Goal: Find specific page/section: Find specific page/section

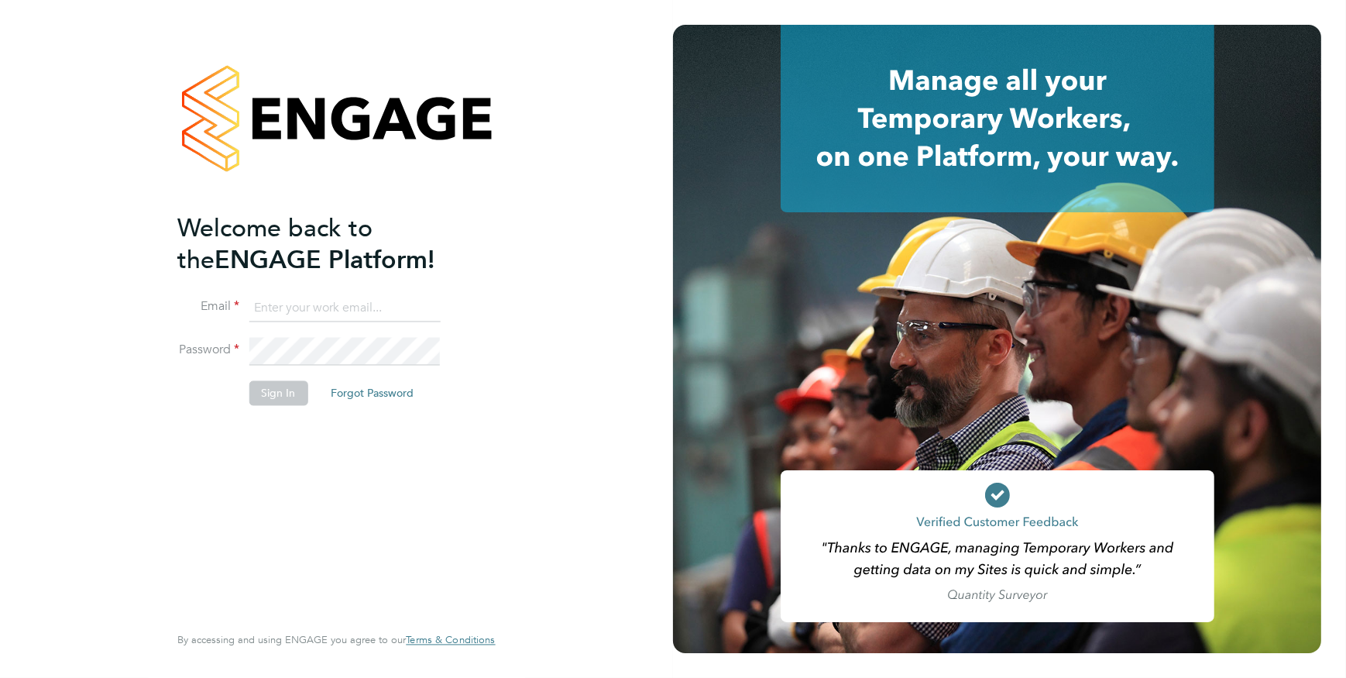
type input "finley.murray@ganymedesolutions.co.uk"
click at [295, 399] on button "Sign In" at bounding box center [278, 392] width 59 height 25
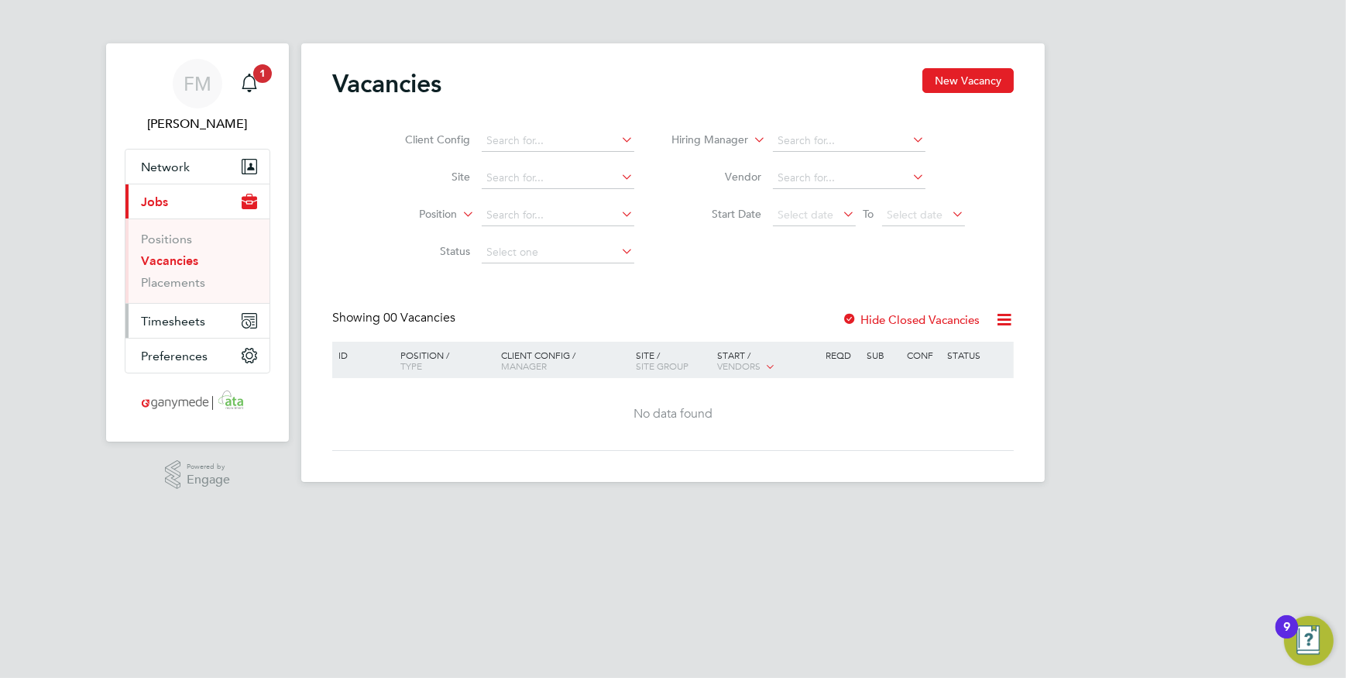
click at [204, 316] on button "Timesheets" at bounding box center [198, 321] width 144 height 34
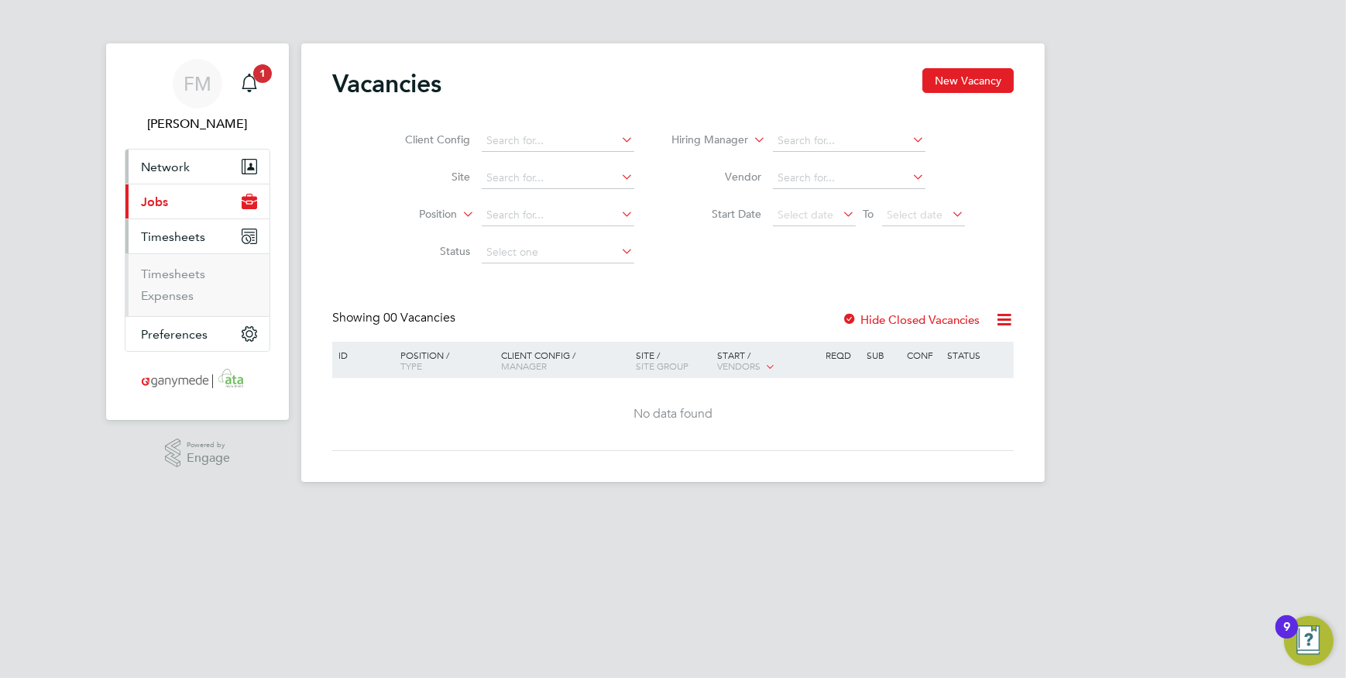
click at [187, 167] on span "Network" at bounding box center [165, 167] width 49 height 15
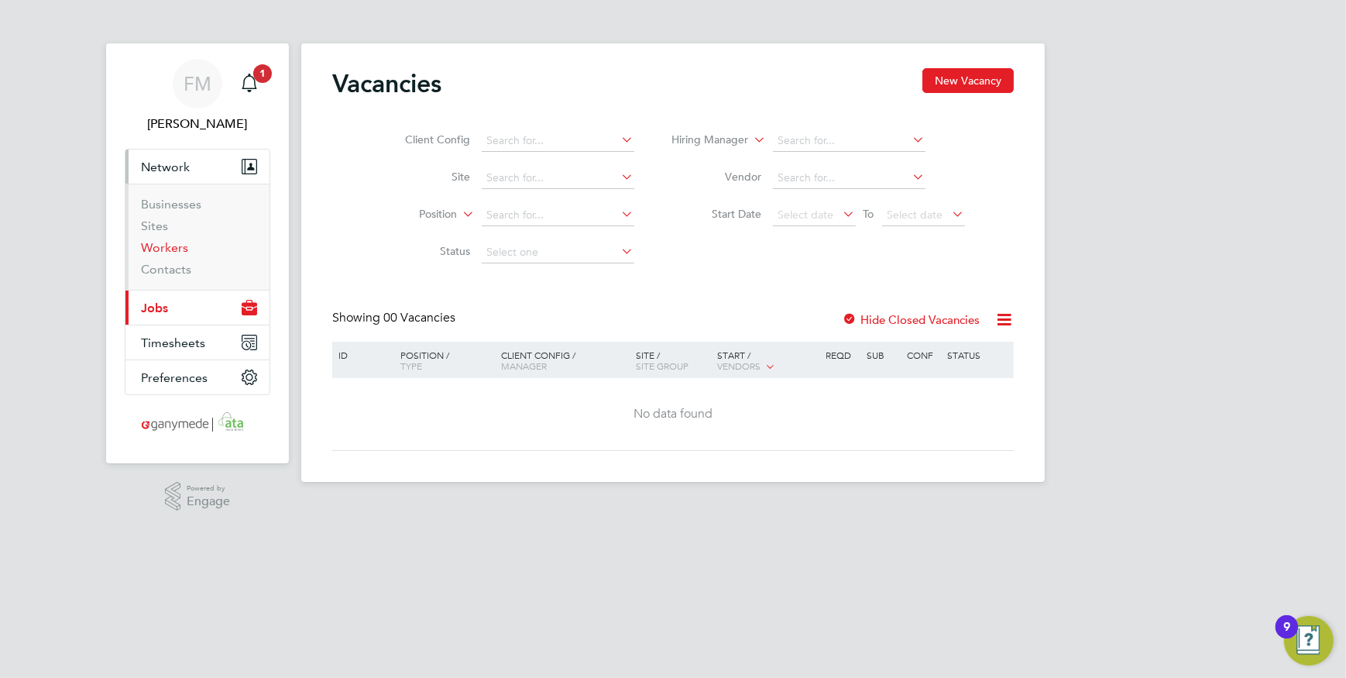
click at [181, 248] on link "Workers" at bounding box center [164, 247] width 47 height 15
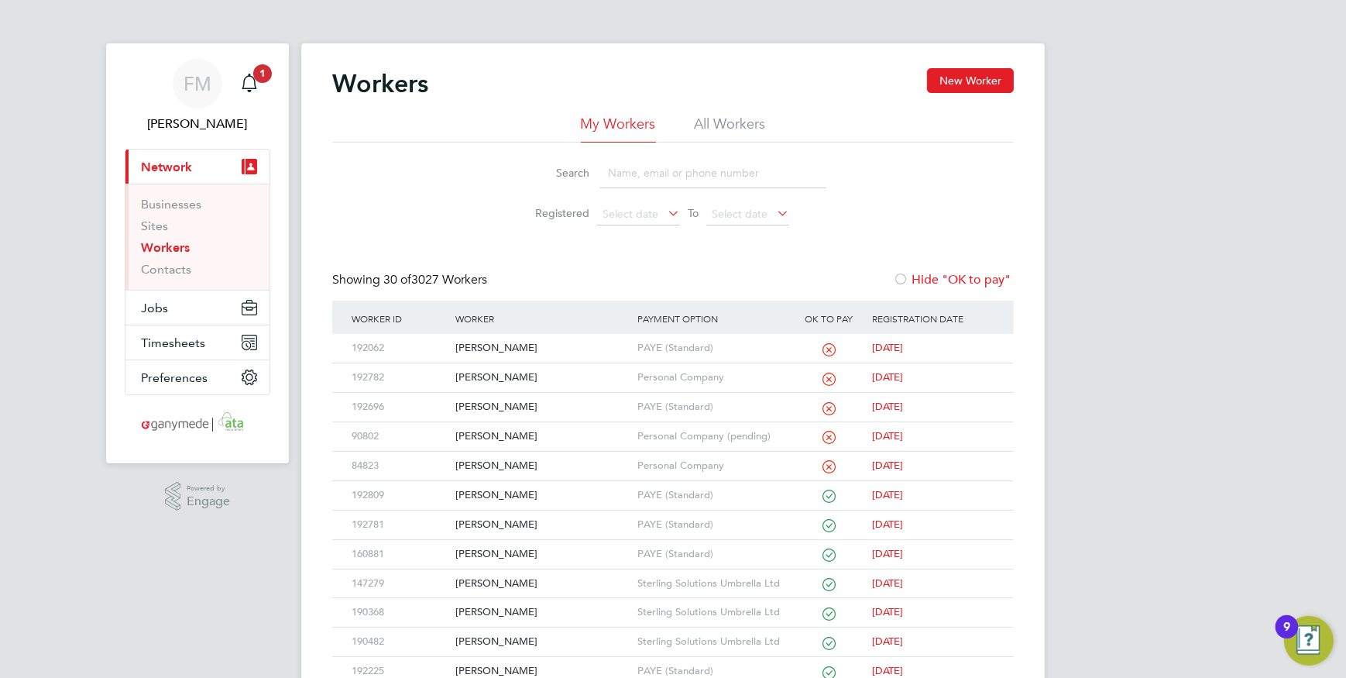
click at [650, 168] on input at bounding box center [713, 173] width 226 height 30
type input "adrian taylor"
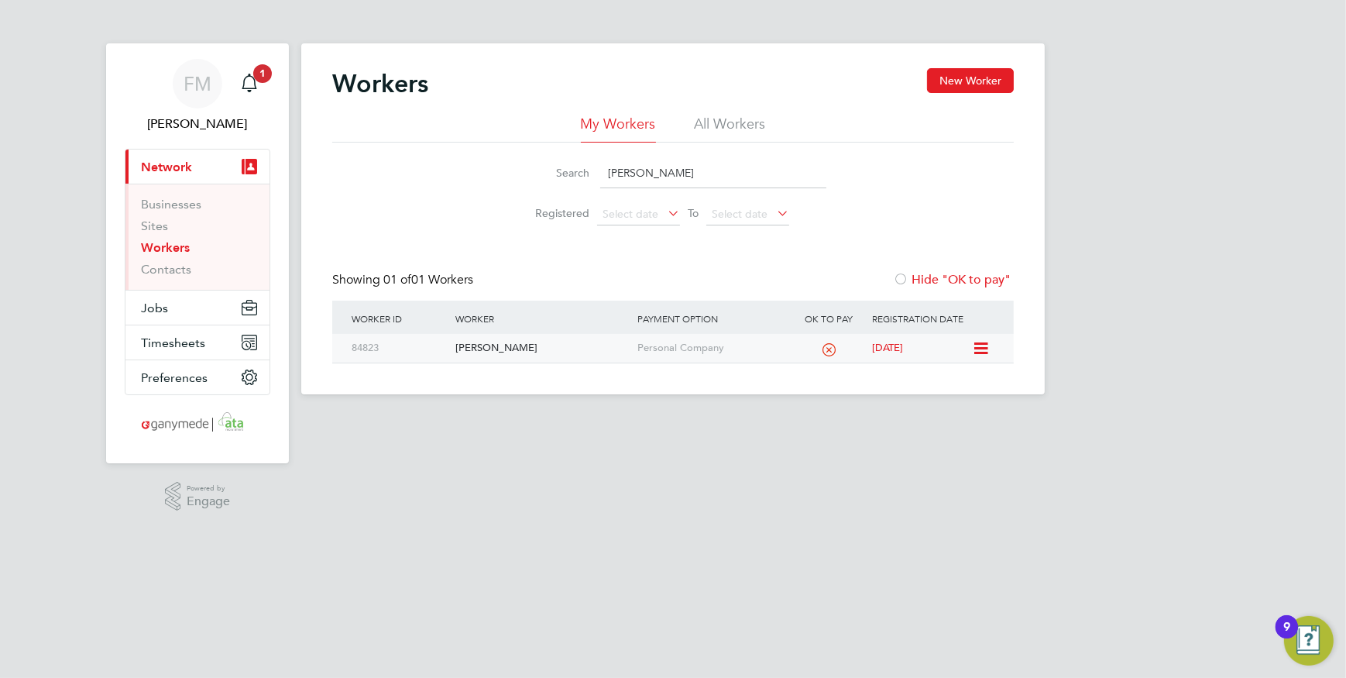
click at [367, 346] on div "84823" at bounding box center [400, 348] width 104 height 29
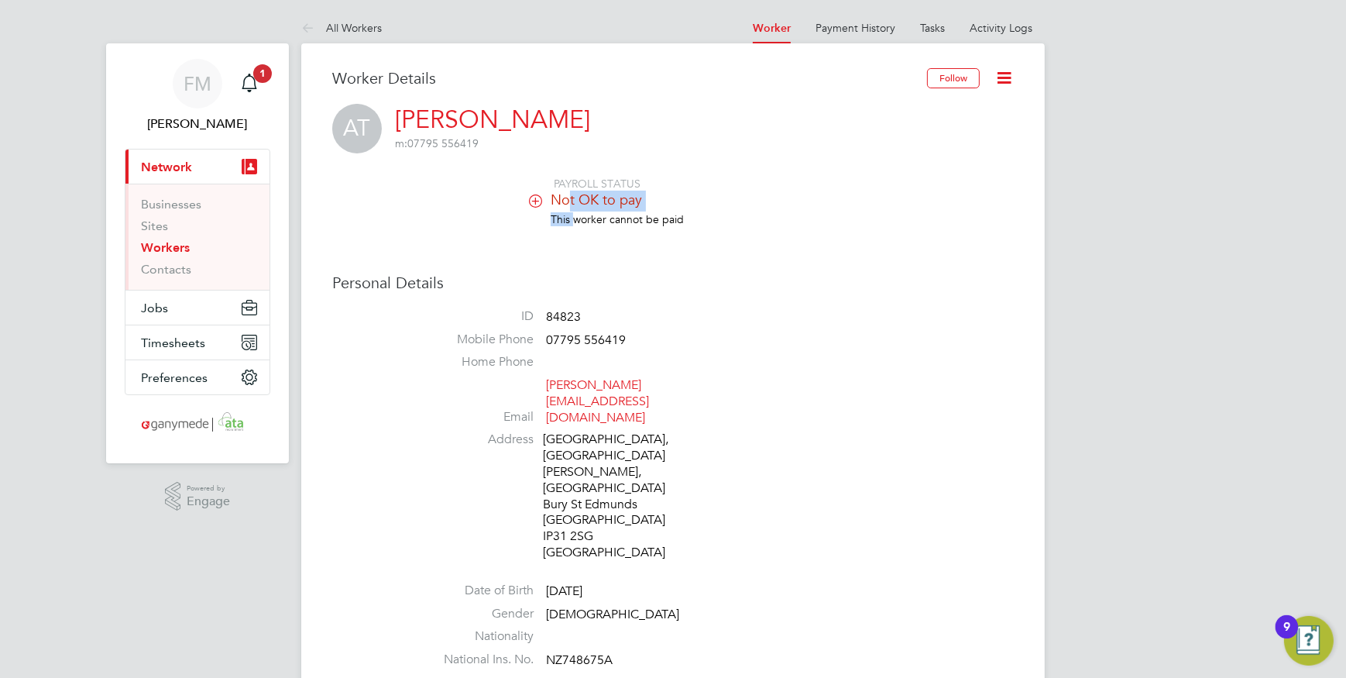
click at [572, 211] on ul "PAYROLL STATUS Not OK to pay This worker cannot be paid" at bounding box center [719, 209] width 589 height 65
click at [535, 204] on icon at bounding box center [536, 200] width 12 height 12
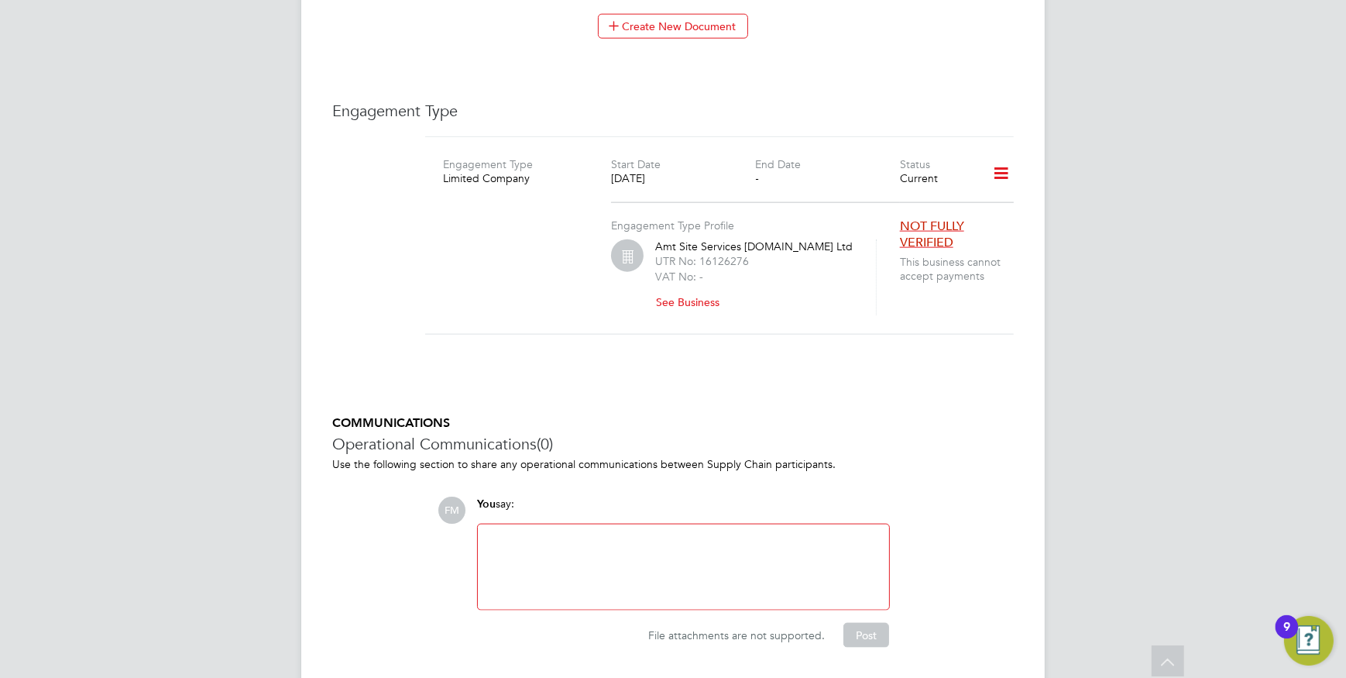
scroll to position [2500, 0]
click at [676, 288] on button "See Business" at bounding box center [693, 300] width 77 height 25
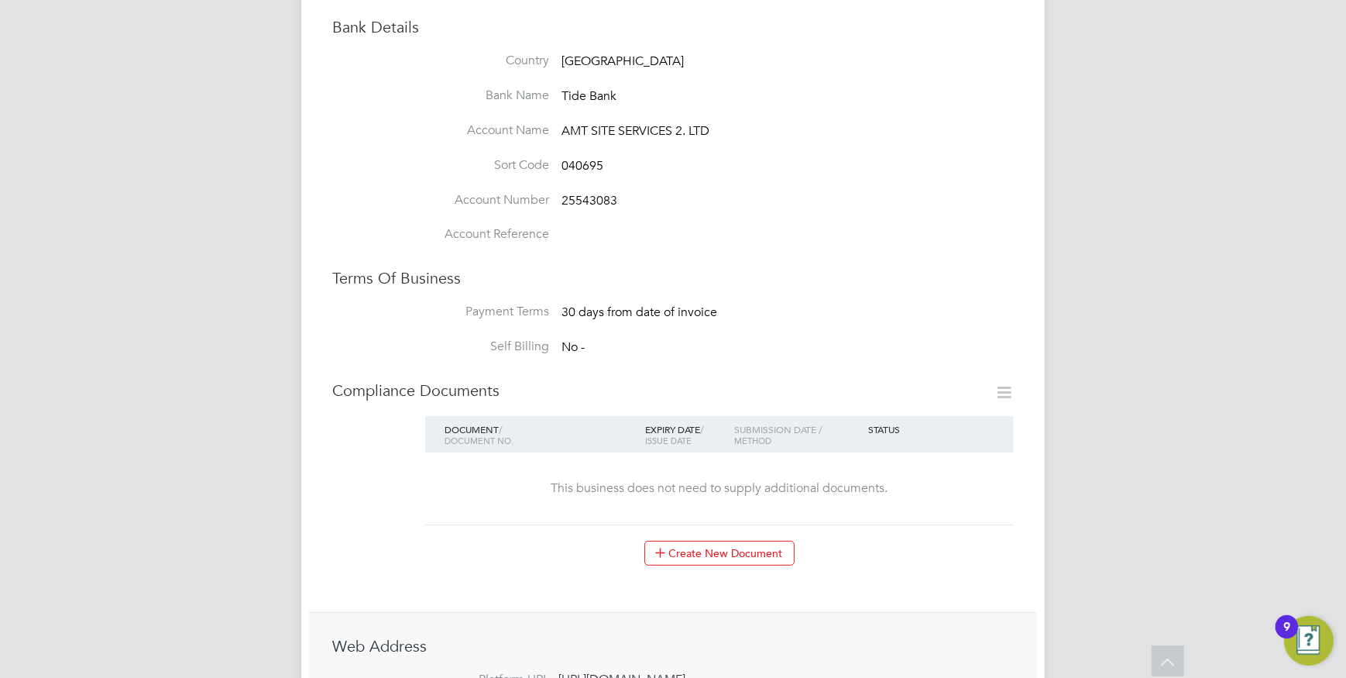
scroll to position [634, 0]
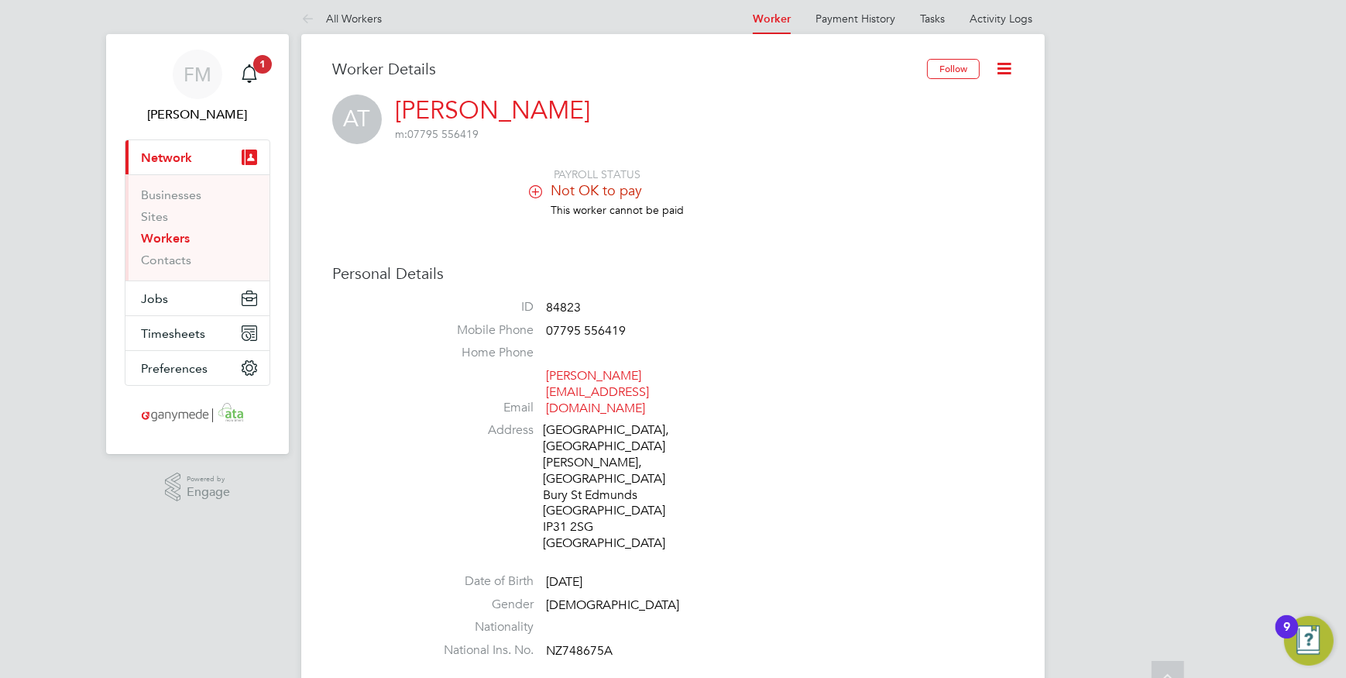
scroll to position [7, 0]
click at [591, 198] on span "Not OK to pay" at bounding box center [596, 193] width 91 height 18
click at [542, 189] on icon at bounding box center [536, 193] width 12 height 12
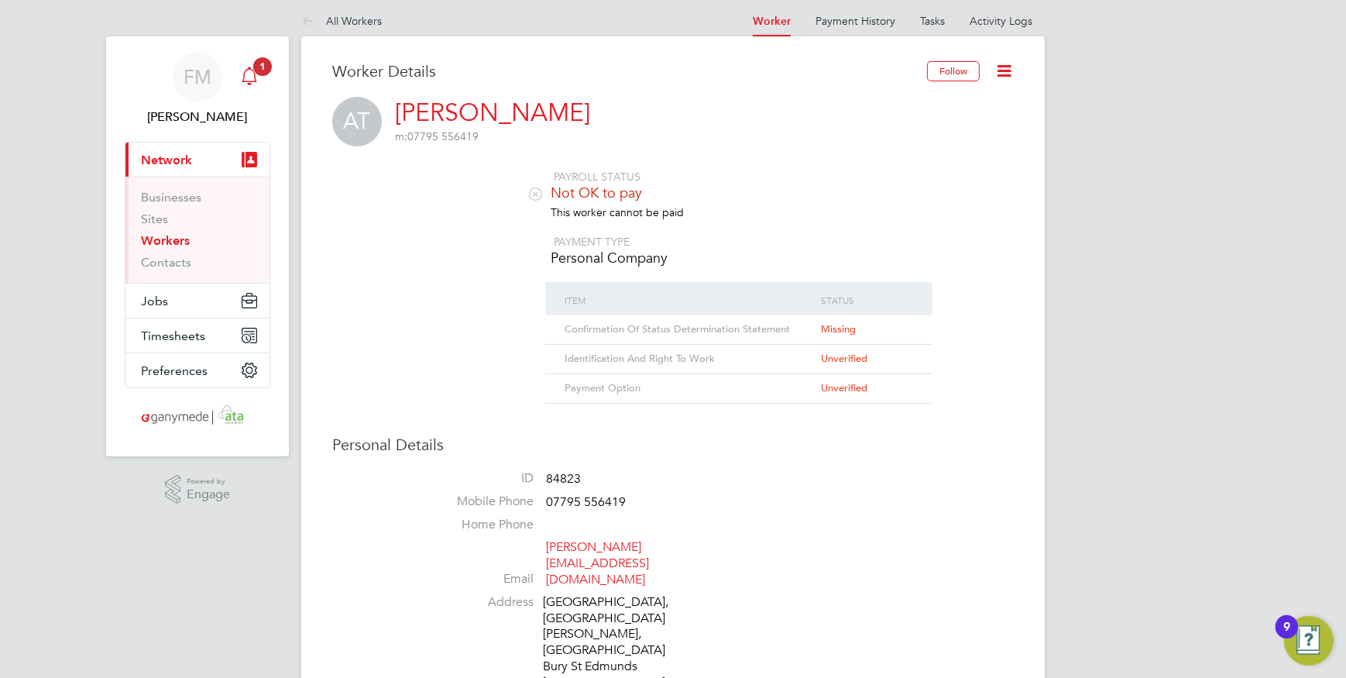
click at [249, 77] on icon "Main navigation" at bounding box center [249, 76] width 19 height 19
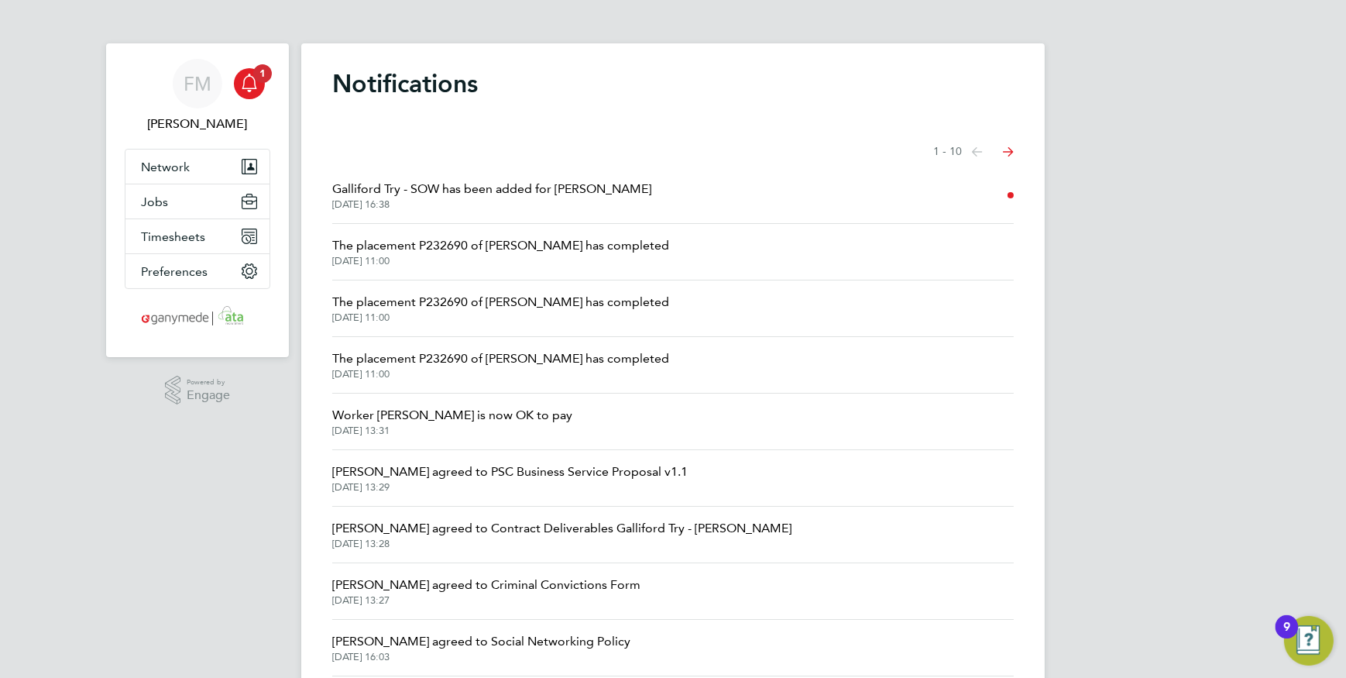
click at [556, 203] on span "[DATE] 16:38" at bounding box center [491, 204] width 319 height 12
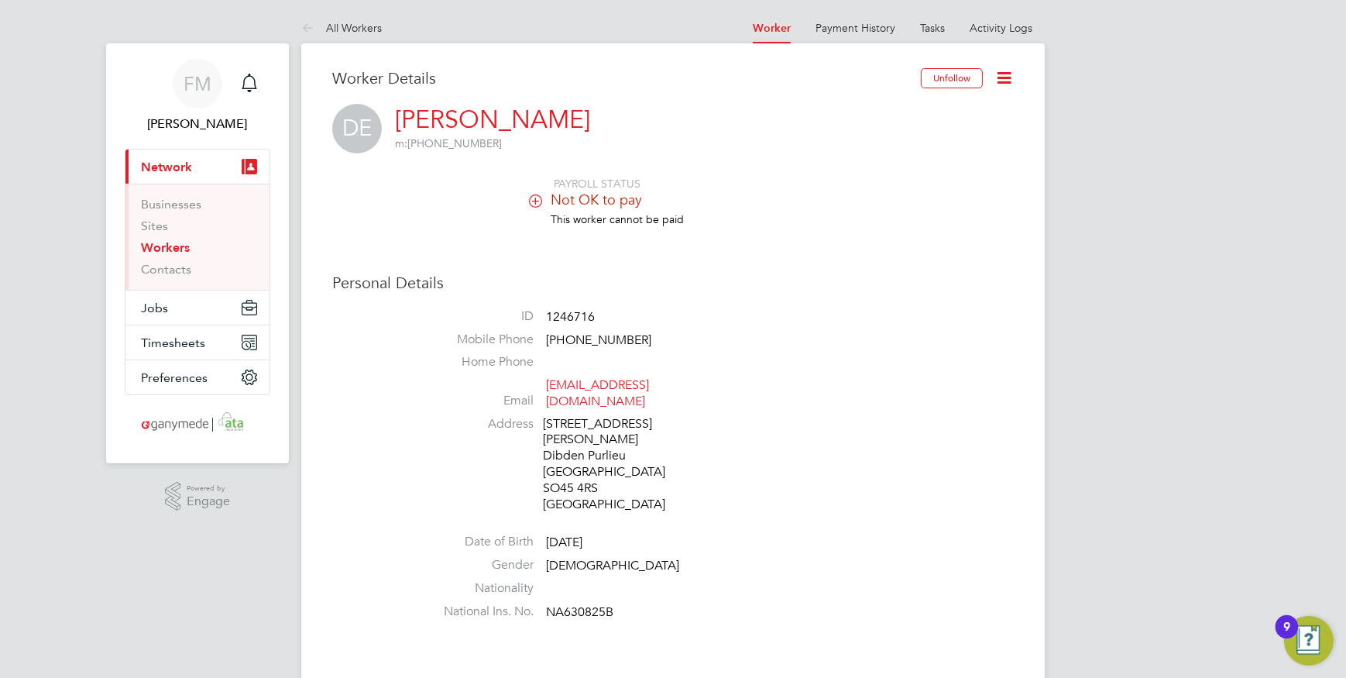
click at [185, 252] on link "Workers" at bounding box center [165, 247] width 49 height 15
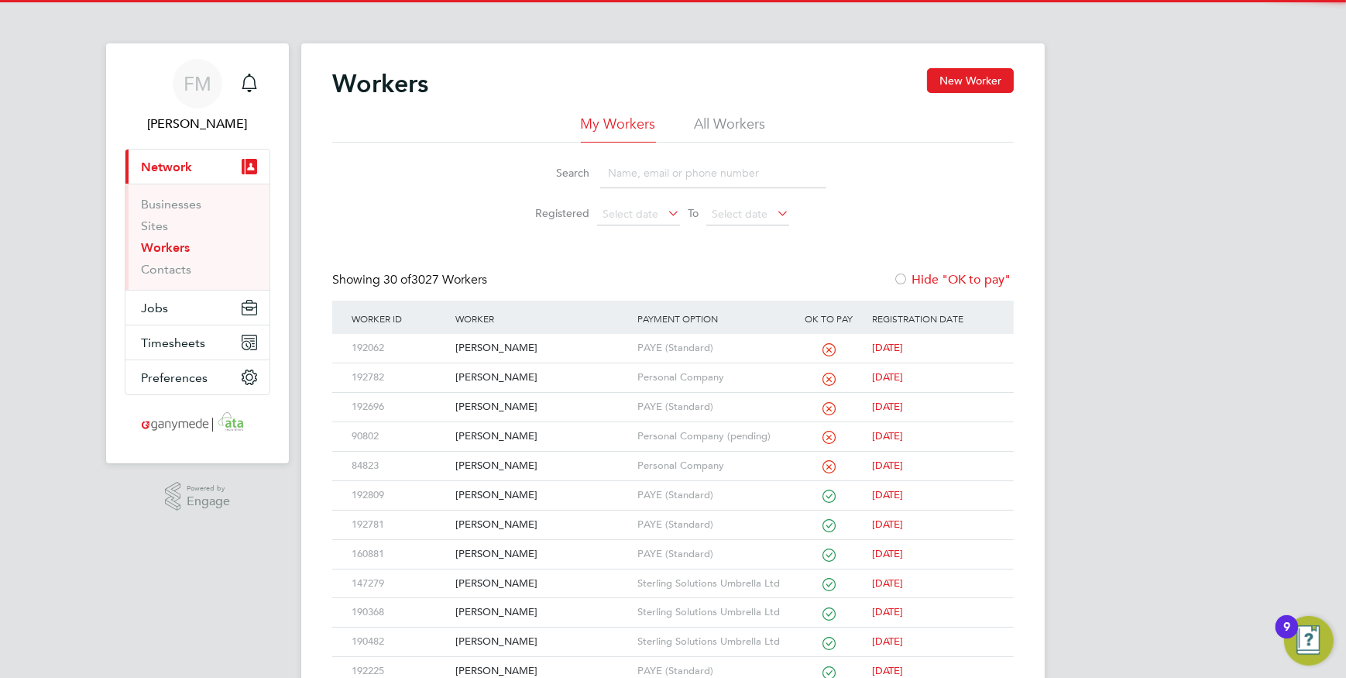
click at [738, 170] on input at bounding box center [713, 173] width 226 height 30
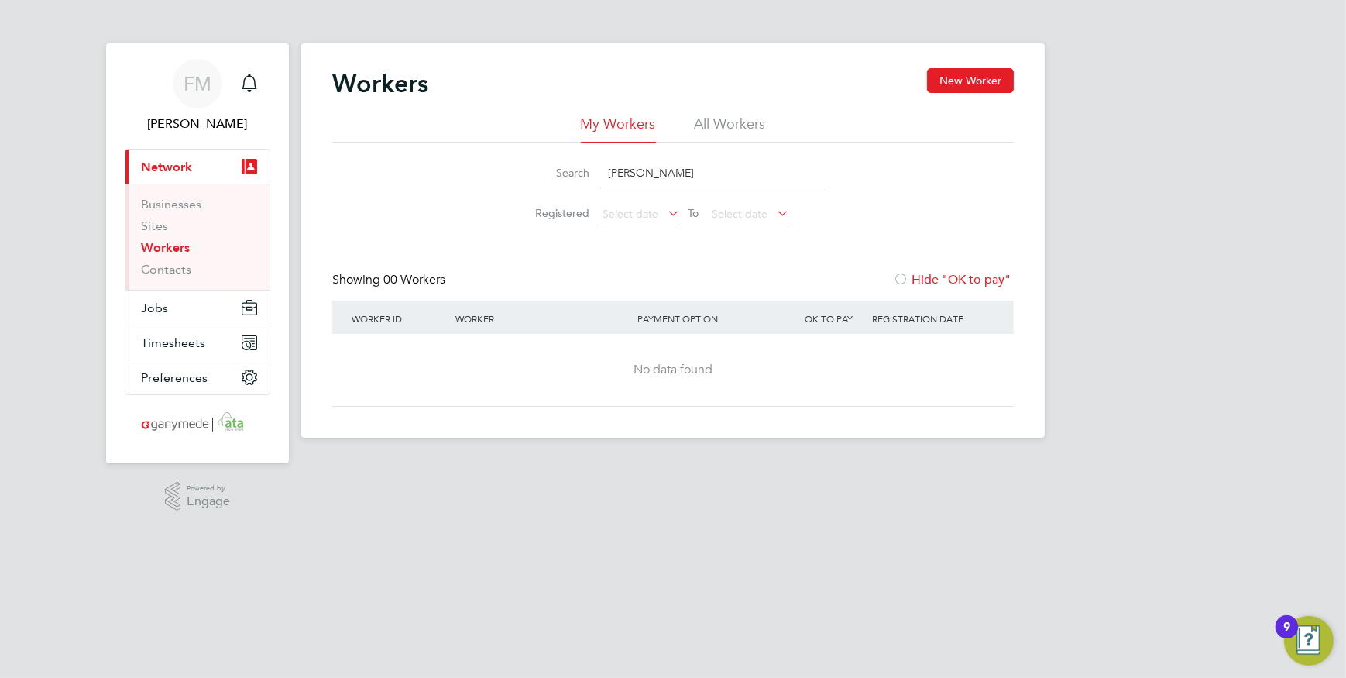
type input "[PERSON_NAME]"
